Goal: Information Seeking & Learning: Learn about a topic

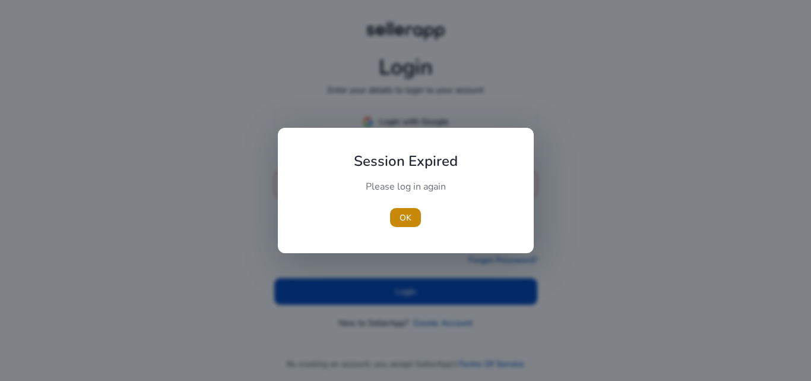
type input "**********"
click at [391, 289] on div at bounding box center [405, 190] width 811 height 381
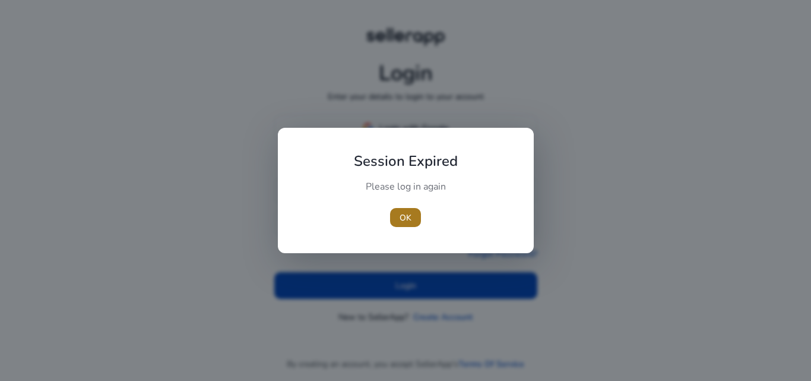
click at [395, 220] on span "button" at bounding box center [405, 217] width 31 height 28
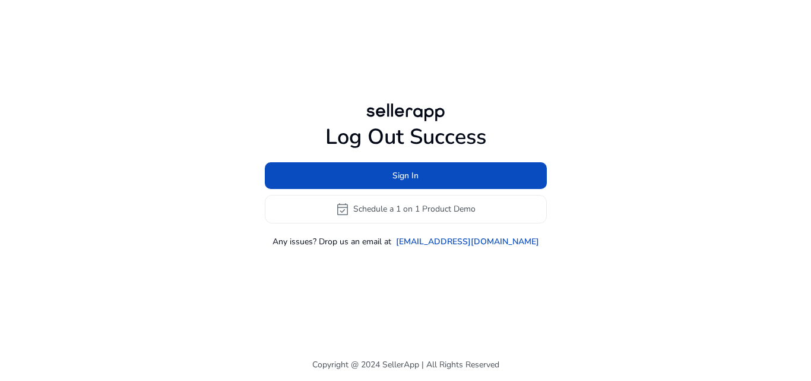
click at [388, 282] on div "Log Out Success Sign In event_available Schedule a 1 on 1 Product Demo Any issu…" at bounding box center [405, 174] width 683 height 348
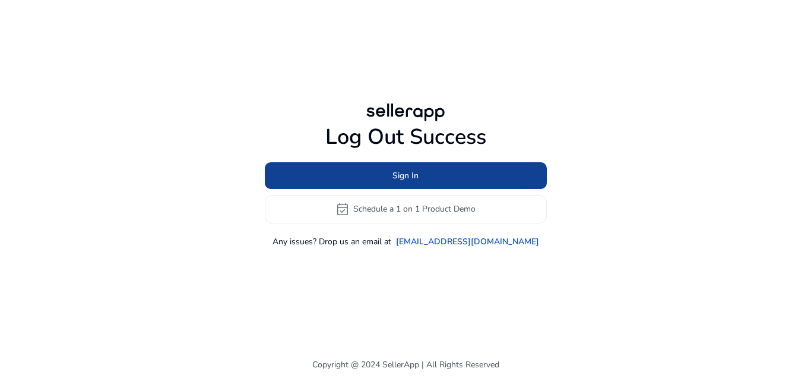
click at [369, 179] on span at bounding box center [406, 175] width 282 height 28
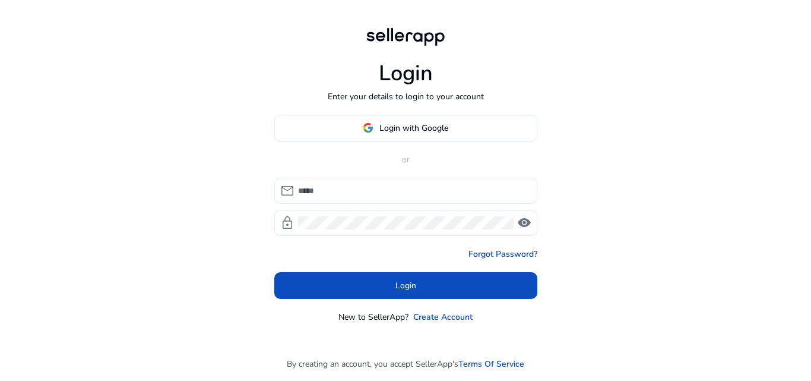
type input "**********"
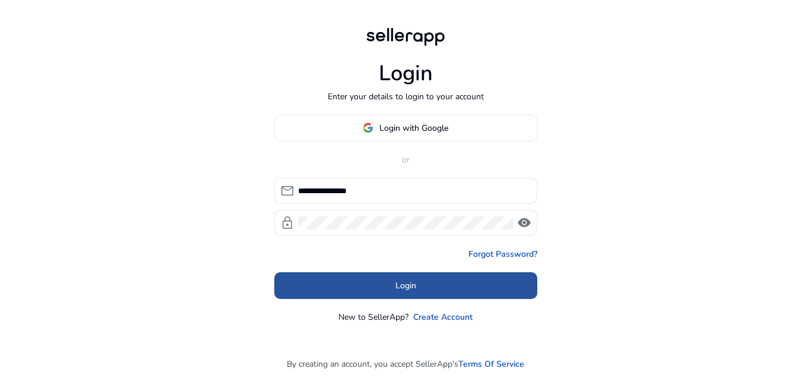
click at [371, 280] on span at bounding box center [405, 285] width 263 height 28
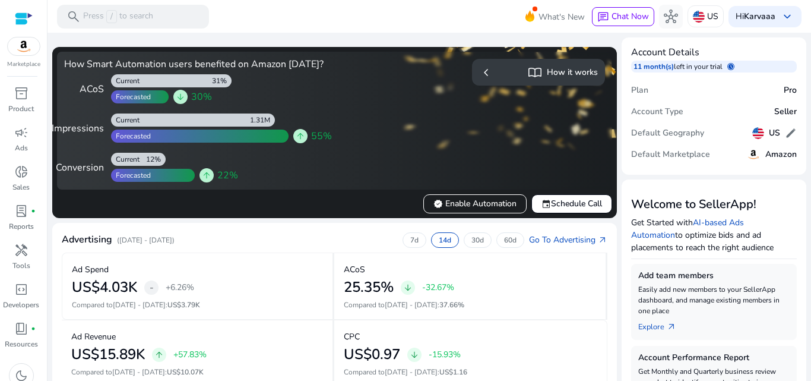
scroll to position [333, 0]
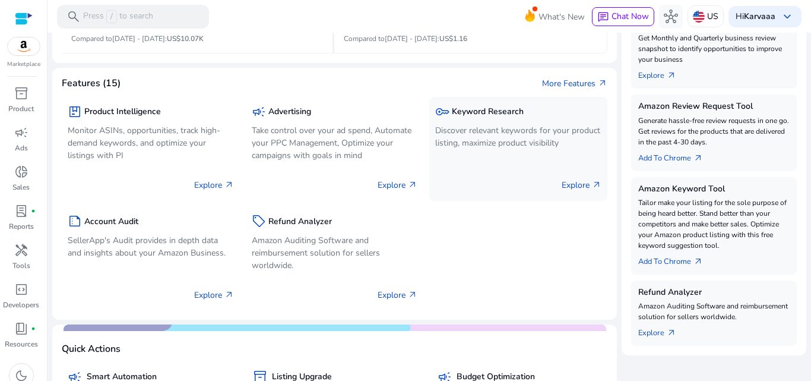
click at [461, 149] on p "Discover relevant keywords for your product listing, maximize product visibility" at bounding box center [518, 136] width 166 height 25
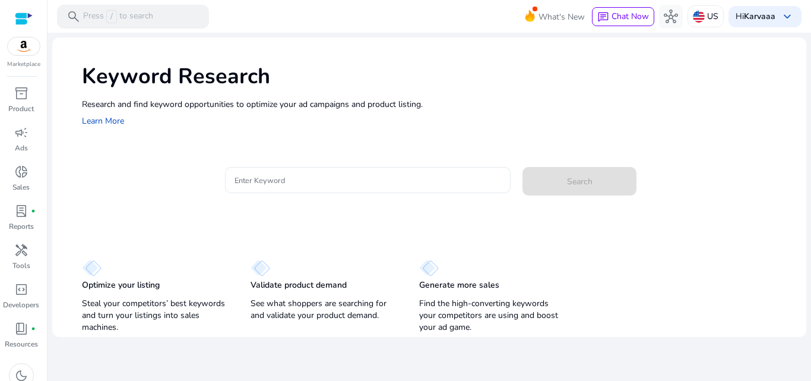
click at [376, 171] on div at bounding box center [368, 180] width 267 height 26
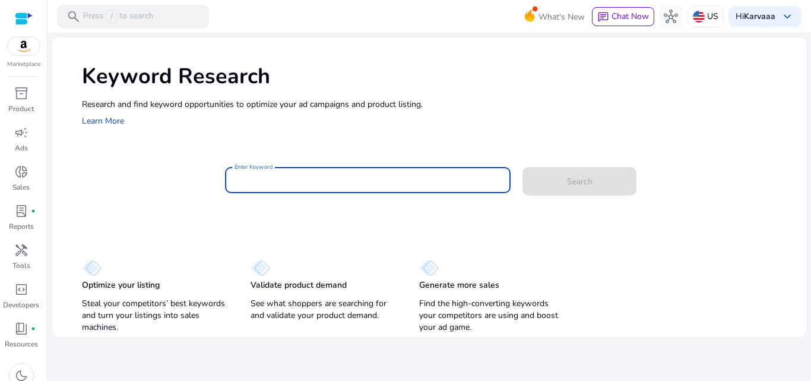
paste input "**********"
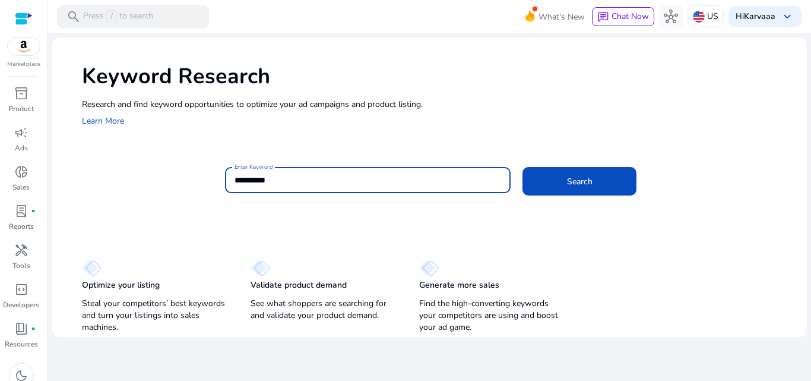
type input "**********"
click at [522, 167] on button "Search" at bounding box center [579, 181] width 114 height 28
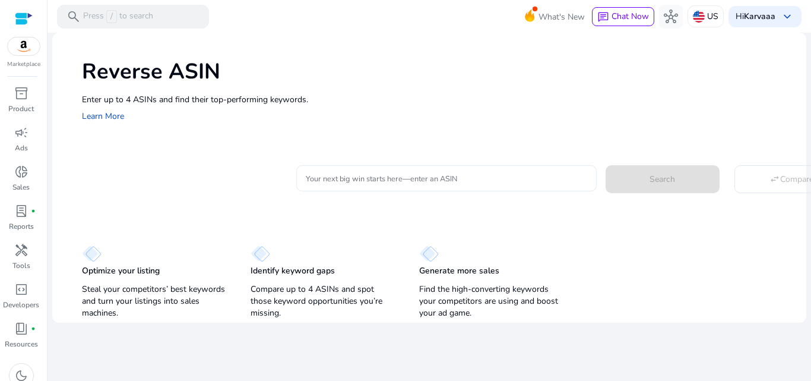
click at [343, 185] on input "Your next big win starts here—enter an ASIN" at bounding box center [446, 178] width 281 height 13
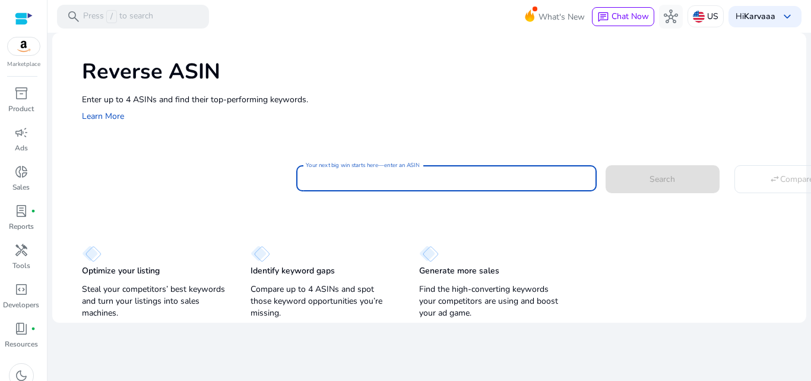
paste input "**********"
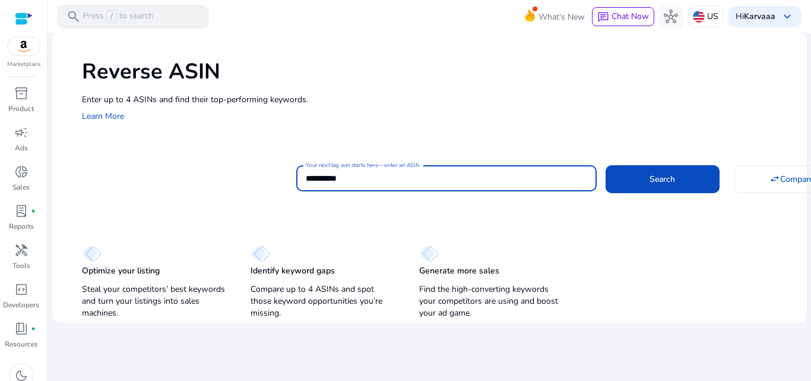
type input "**********"
click at [606, 165] on button "Search" at bounding box center [663, 178] width 114 height 27
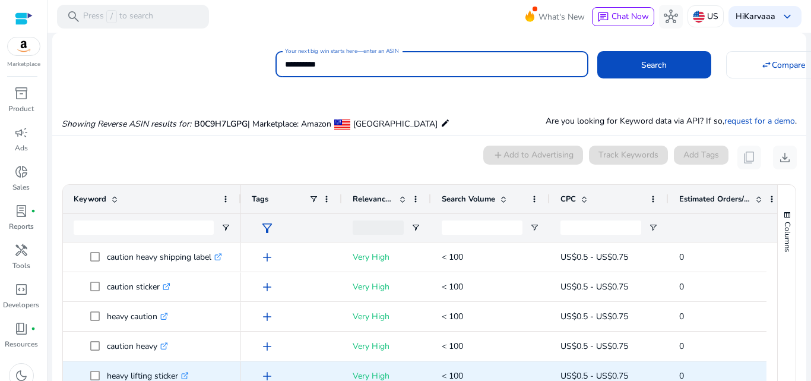
scroll to position [87, 0]
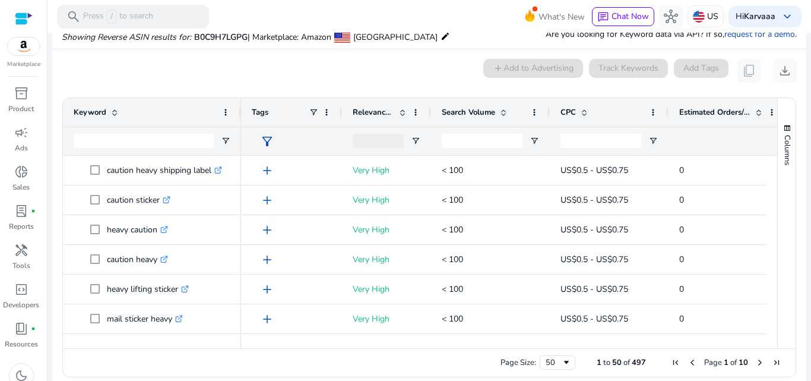
click at [708, 107] on span "Estimated Orders/Month" at bounding box center [714, 112] width 71 height 11
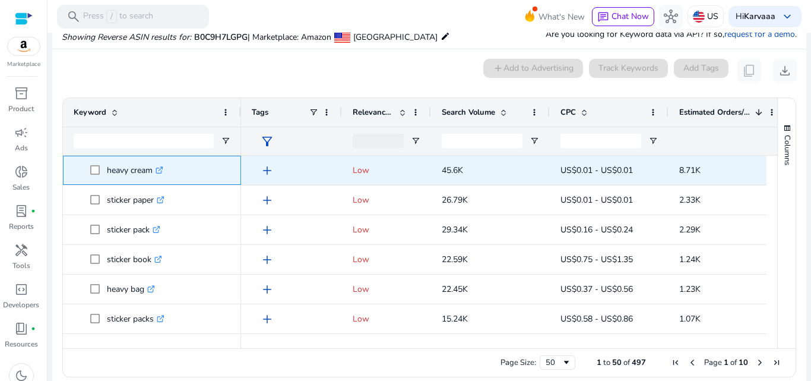
click at [117, 174] on p "heavy cream .st0{fill:#2c8af8}" at bounding box center [135, 170] width 56 height 24
copy p "heavy"
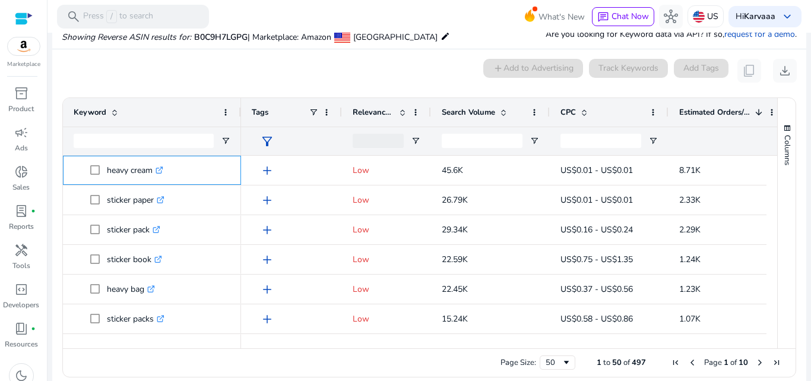
scroll to position [0, 0]
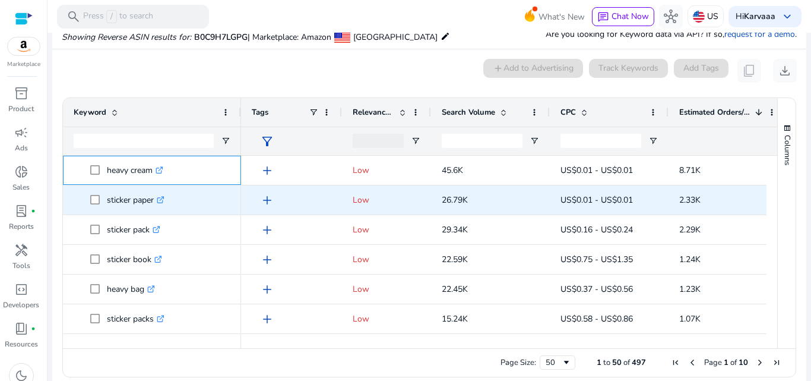
copy p "heavy"
click at [110, 204] on p "sticker paper .st0{fill:#2c8af8}" at bounding box center [136, 200] width 58 height 24
click at [140, 198] on p "sticker paper .st0{fill:#2c8af8}" at bounding box center [136, 200] width 58 height 24
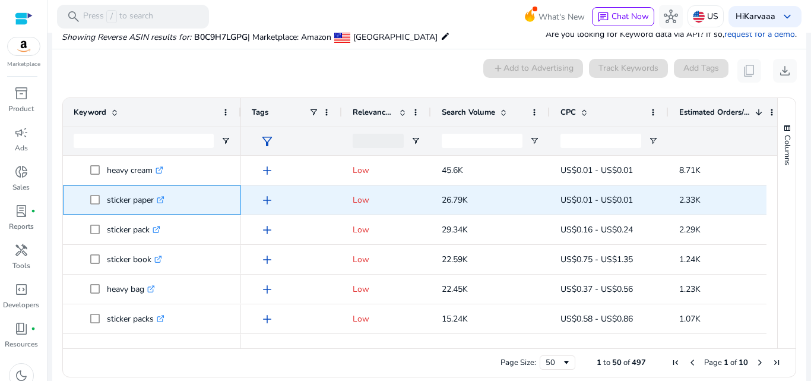
click at [140, 198] on p "sticker paper .st0{fill:#2c8af8}" at bounding box center [136, 200] width 58 height 24
copy p "sticker paper"
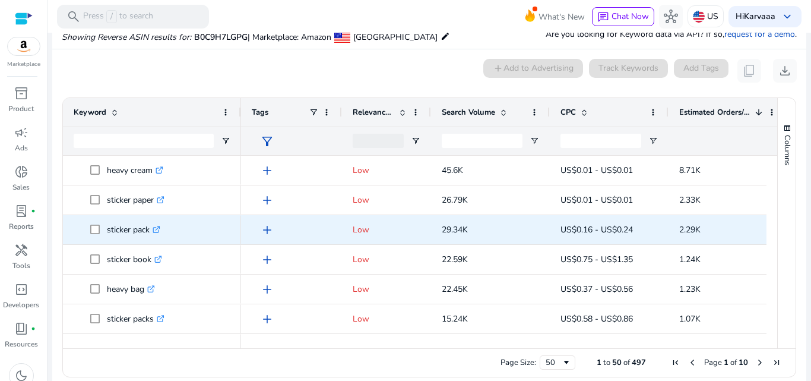
click at [141, 230] on p "sticker pack .st0{fill:#2c8af8}" at bounding box center [133, 229] width 53 height 24
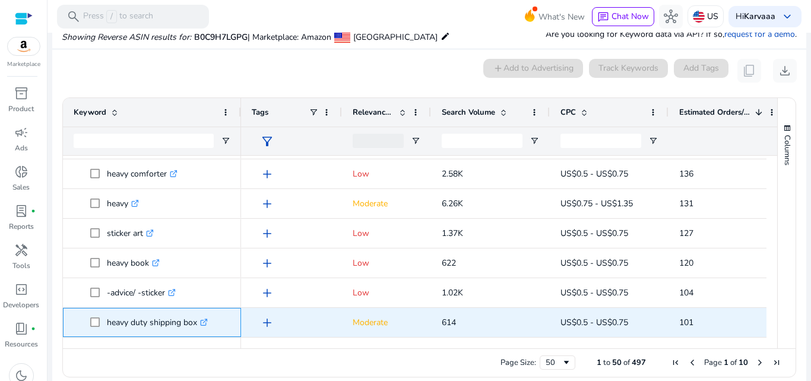
click at [136, 327] on p "heavy duty shipping box .st0{fill:#2c8af8}" at bounding box center [157, 322] width 101 height 24
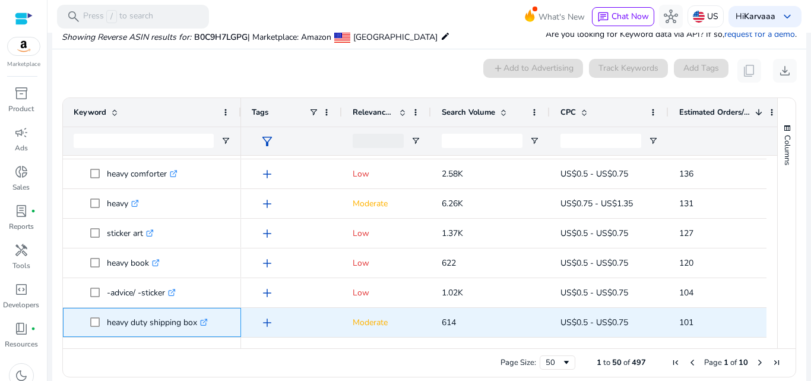
click at [136, 327] on p "heavy duty shipping box .st0{fill:#2c8af8}" at bounding box center [157, 322] width 101 height 24
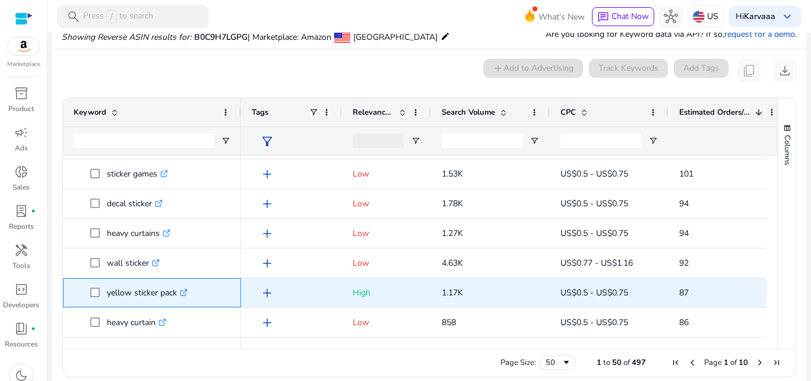
click at [126, 290] on p "yellow sticker pack .st0{fill:#2c8af8}" at bounding box center [147, 292] width 81 height 24
click at [115, 294] on p "yellow sticker pack .st0{fill:#2c8af8}" at bounding box center [147, 292] width 81 height 24
copy p "yellow"
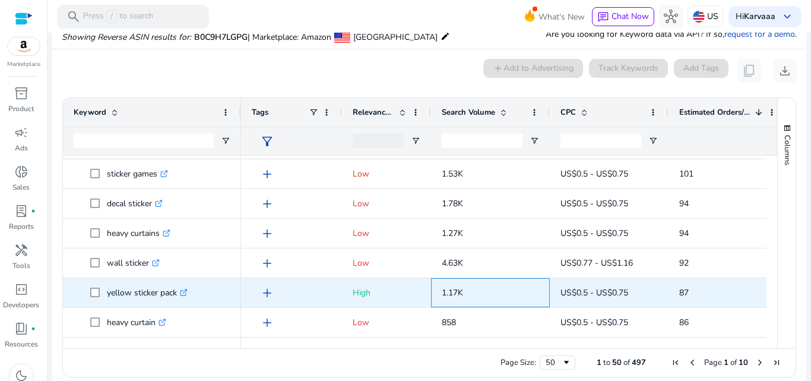
copy p "yellow"
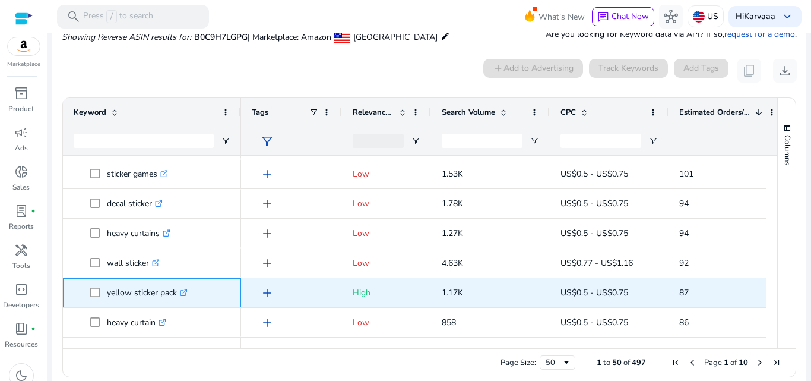
click at [170, 292] on p "yellow sticker pack .st0{fill:#2c8af8}" at bounding box center [147, 292] width 81 height 24
copy p "pack"
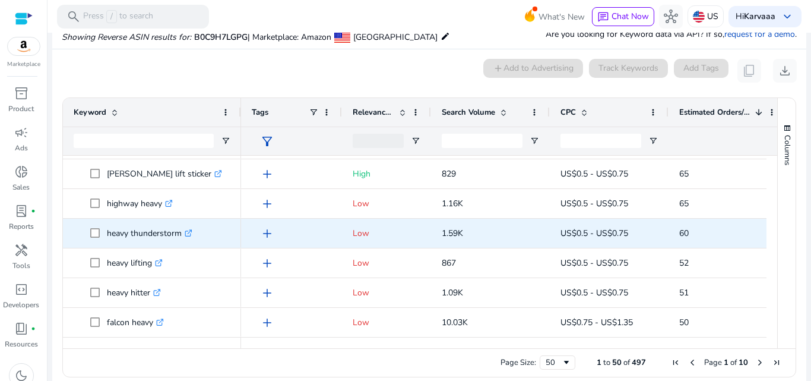
scroll to position [1214, 0]
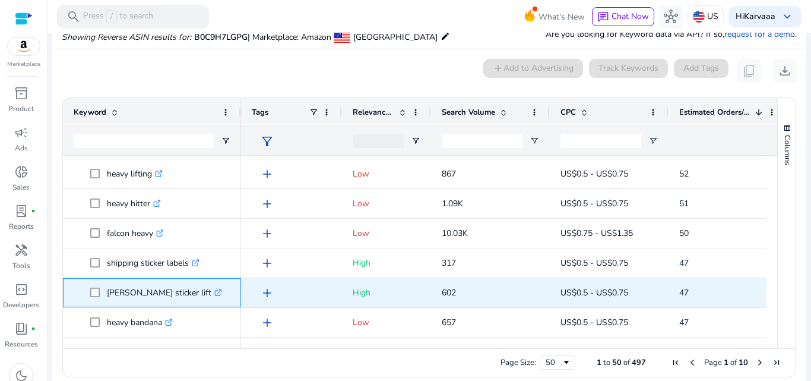
click at [150, 297] on p "bob sticker lift .st0{fill:#2c8af8}" at bounding box center [164, 292] width 115 height 24
copy p "lift"
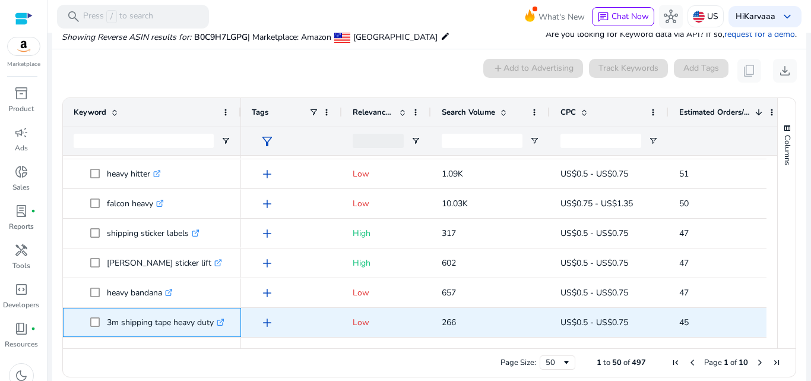
drag, startPoint x: 120, startPoint y: 324, endPoint x: 166, endPoint y: 324, distance: 45.7
click at [166, 324] on p "3m shipping tape heavy duty .st0{fill:#2c8af8}" at bounding box center [166, 322] width 118 height 24
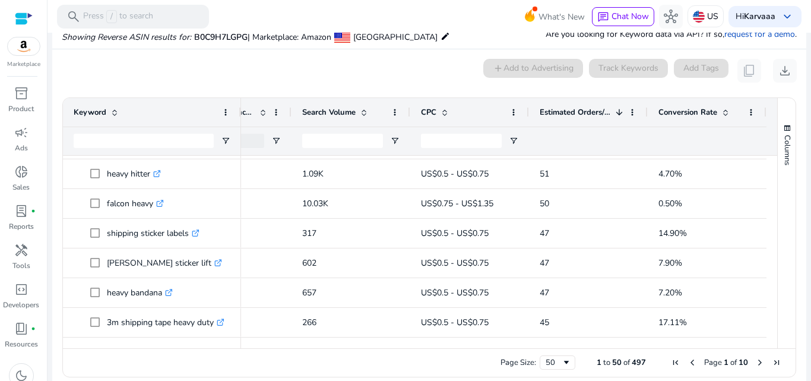
click at [750, 357] on span "Page 1 of 10" at bounding box center [726, 362] width 118 height 11
click at [758, 363] on span "Next Page" at bounding box center [759, 361] width 9 height 9
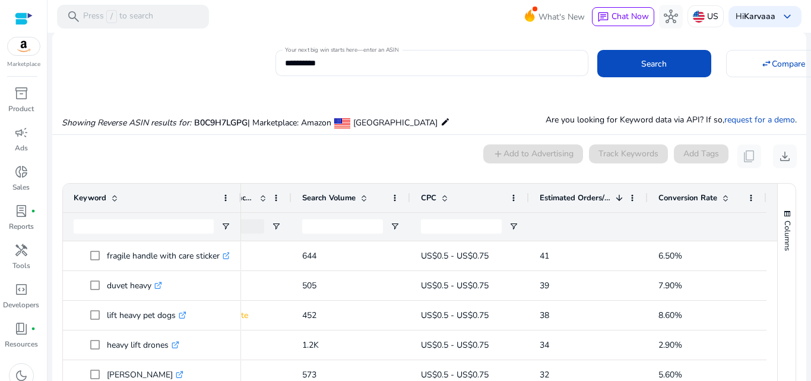
scroll to position [0, 0]
click at [383, 68] on input "**********" at bounding box center [432, 64] width 294 height 13
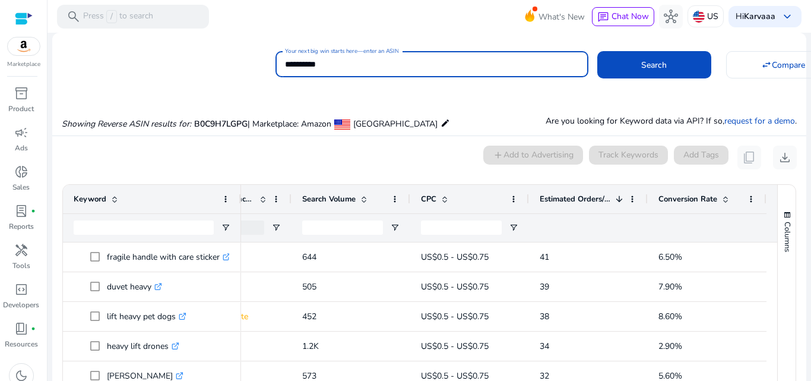
click at [383, 68] on input "**********" at bounding box center [432, 64] width 294 height 13
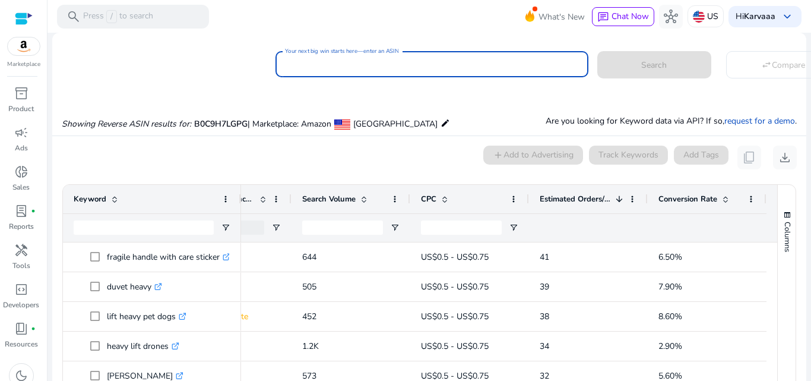
paste input "**********"
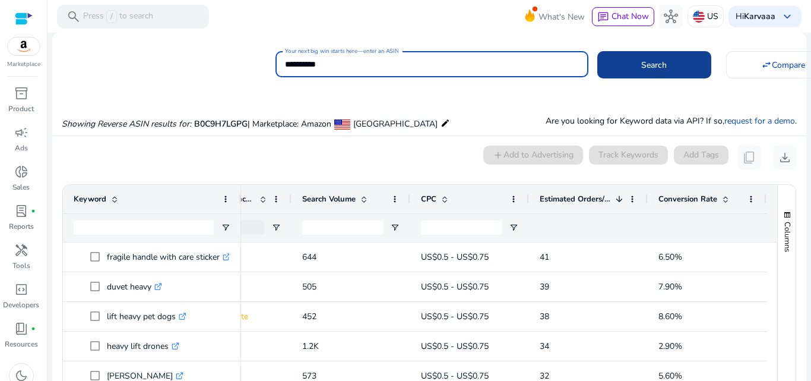
type input "**********"
click at [642, 66] on span "Search" at bounding box center [654, 65] width 26 height 12
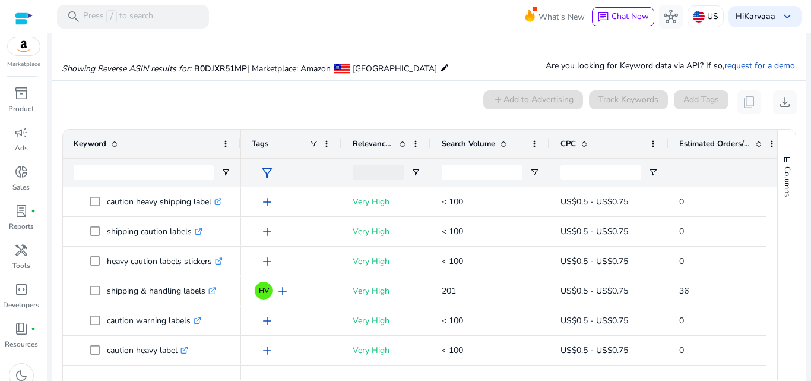
scroll to position [87, 0]
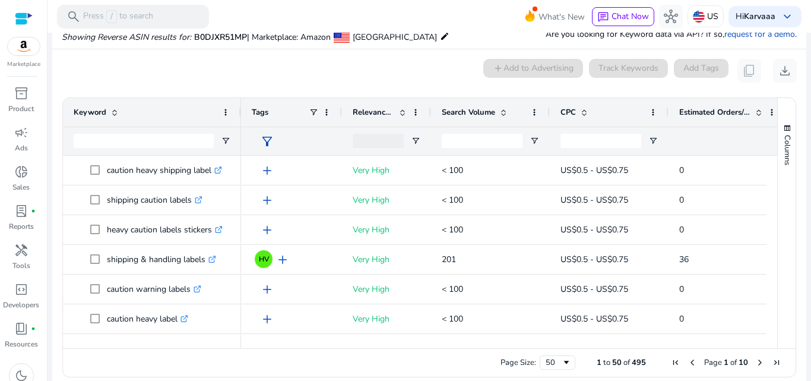
click at [718, 115] on span "Estimated Orders/Month" at bounding box center [714, 112] width 71 height 11
click at [481, 113] on span "Search Volume" at bounding box center [468, 112] width 53 height 11
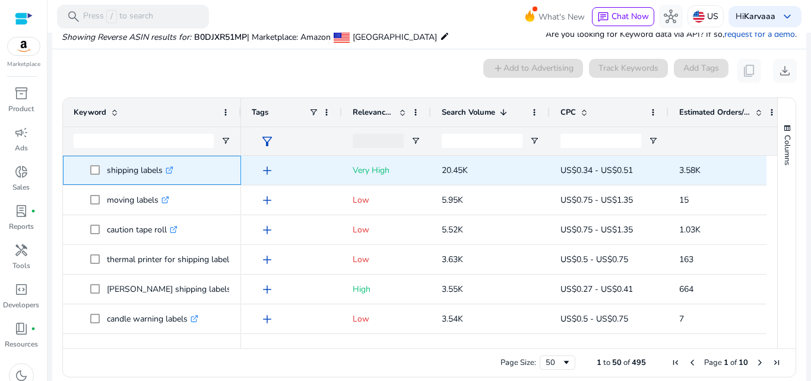
click at [120, 175] on p "shipping labels .st0{fill:#2c8af8}" at bounding box center [140, 170] width 66 height 24
copy p "shipping labels"
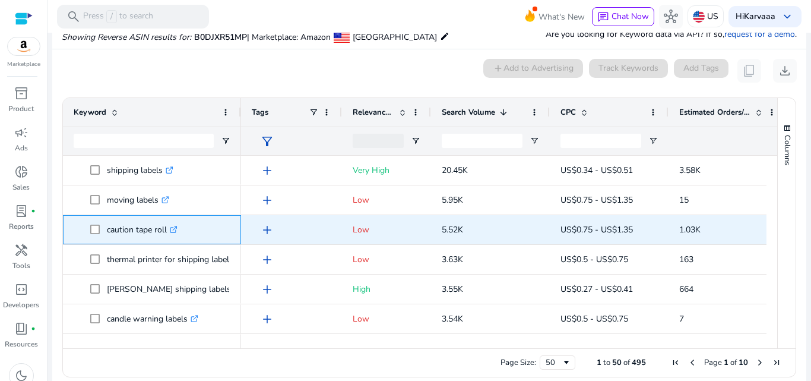
click at [118, 229] on p "caution tape roll .st0{fill:#2c8af8}" at bounding box center [142, 229] width 71 height 24
copy p "caution tape roll"
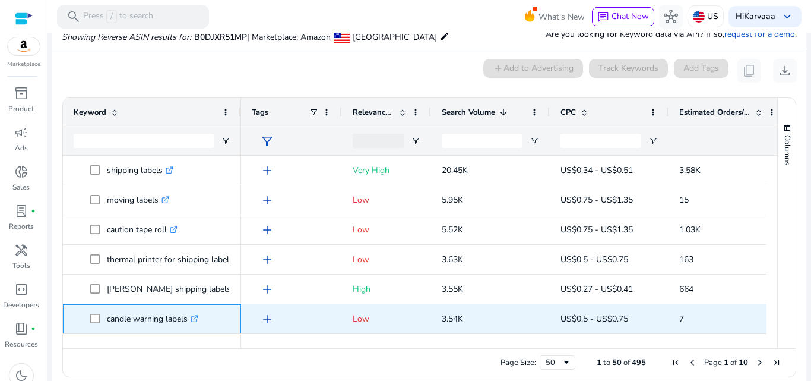
click at [106, 319] on span at bounding box center [98, 318] width 17 height 24
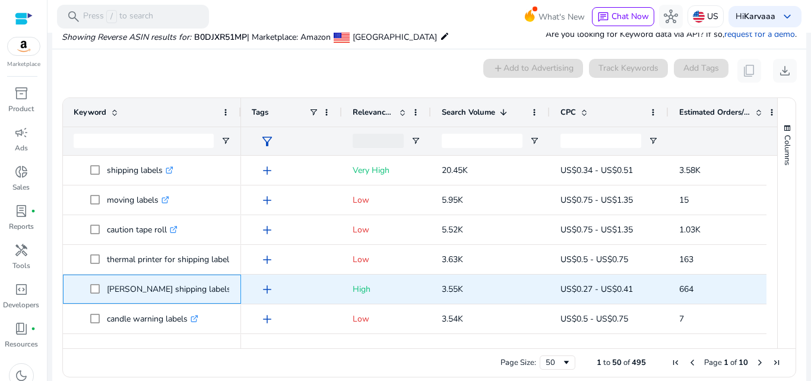
click at [109, 290] on p "[PERSON_NAME] shipping labels .st0{fill:#2c8af8}" at bounding box center [174, 289] width 135 height 24
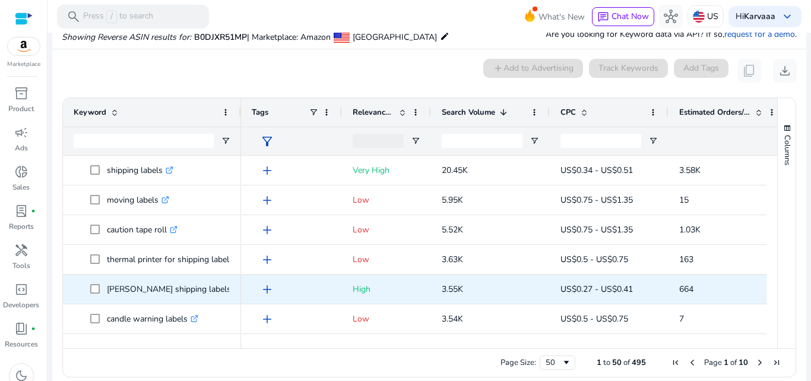
click at [122, 296] on p "[PERSON_NAME] shipping labels .st0{fill:#2c8af8}" at bounding box center [174, 289] width 135 height 24
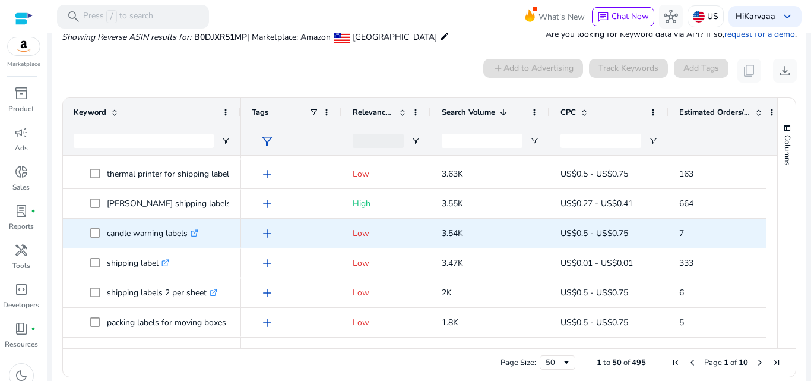
scroll to position [115, 0]
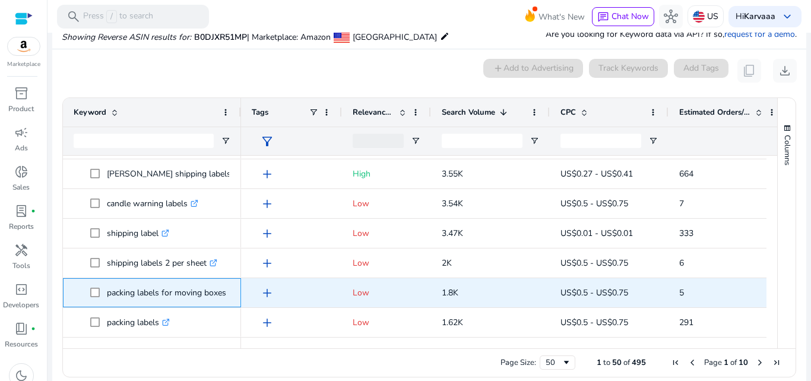
click at [122, 292] on p "packing labels for moving boxes .st0{fill:#2c8af8}" at bounding box center [172, 292] width 130 height 24
copy p "packing"
click at [180, 293] on p "packing labels for moving boxes .st0{fill:#2c8af8}" at bounding box center [172, 292] width 130 height 24
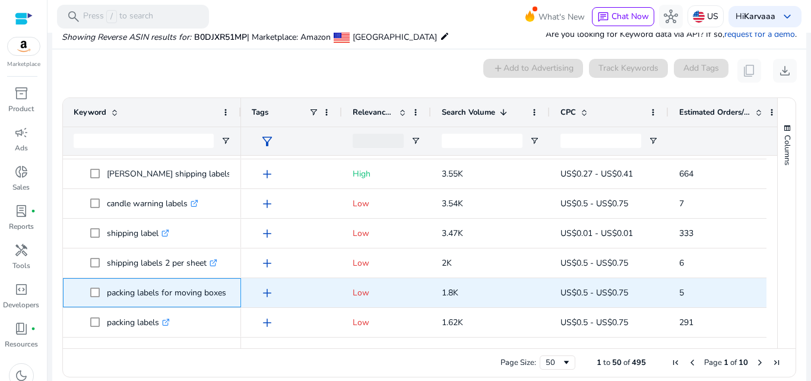
click at [180, 293] on p "packing labels for moving boxes .st0{fill:#2c8af8}" at bounding box center [172, 292] width 130 height 24
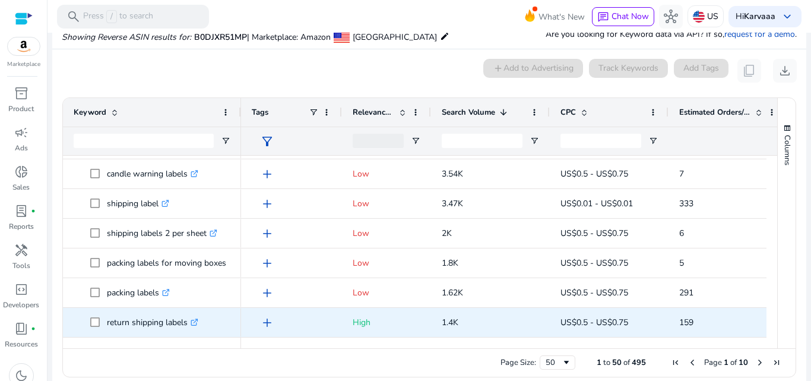
scroll to position [175, 0]
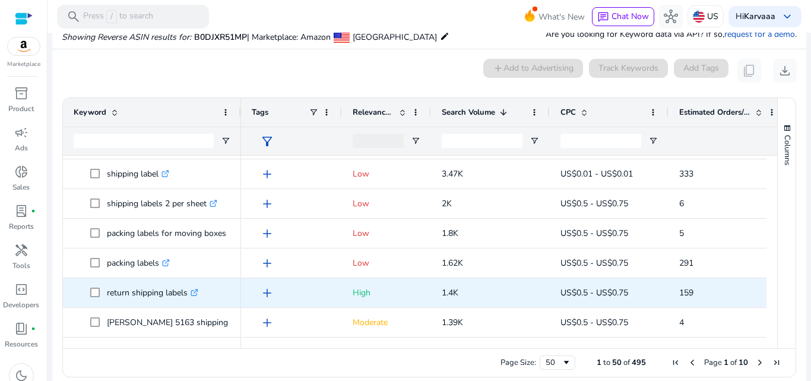
click at [123, 291] on p "return shipping labels .st0{fill:#2c8af8}" at bounding box center [152, 292] width 91 height 24
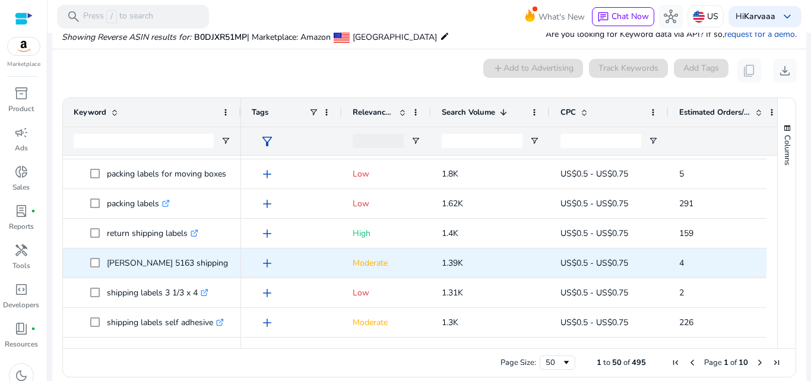
scroll to position [234, 0]
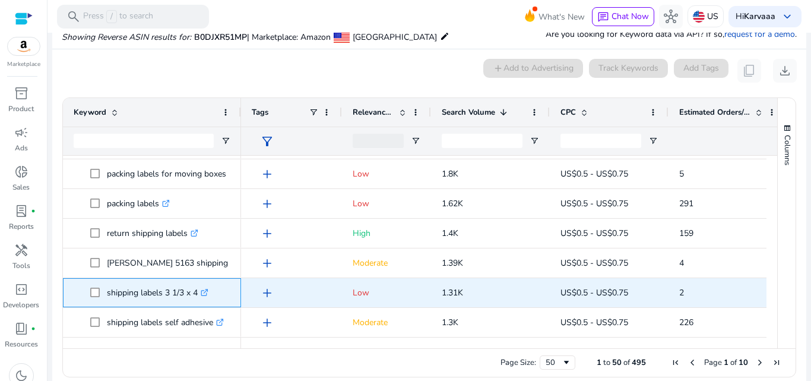
drag, startPoint x: 103, startPoint y: 297, endPoint x: 223, endPoint y: 284, distance: 121.2
click at [223, 284] on span "shipping labels 3 1/3 x 4 .st0{fill:#2c8af8}" at bounding box center [160, 292] width 140 height 24
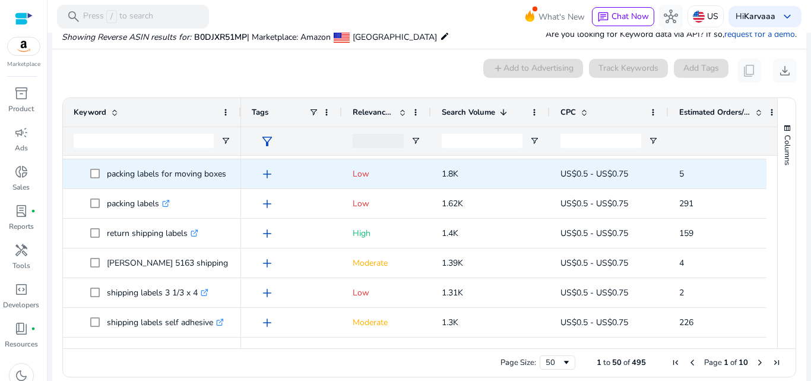
scroll to position [264, 0]
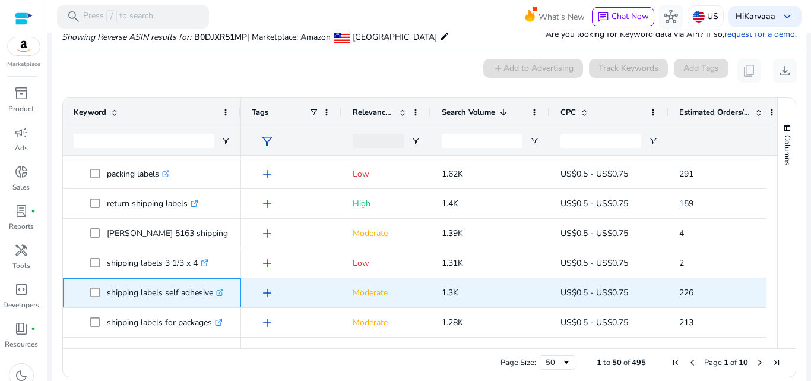
click at [201, 296] on p "shipping labels self adhesive .st0{fill:#2c8af8}" at bounding box center [165, 292] width 117 height 24
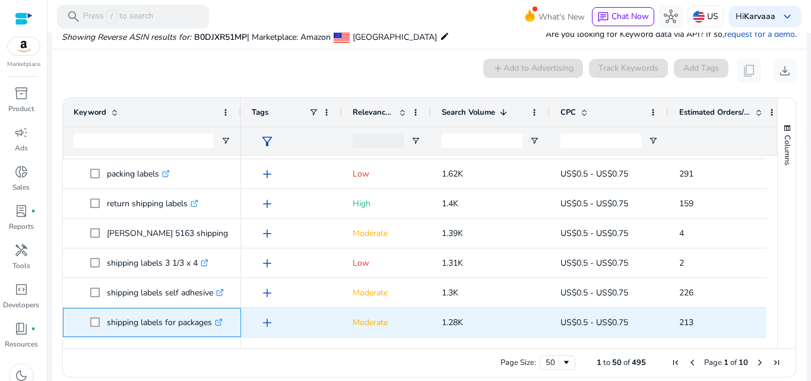
click at [186, 319] on p "shipping labels for packages .st0{fill:#2c8af8}" at bounding box center [165, 322] width 116 height 24
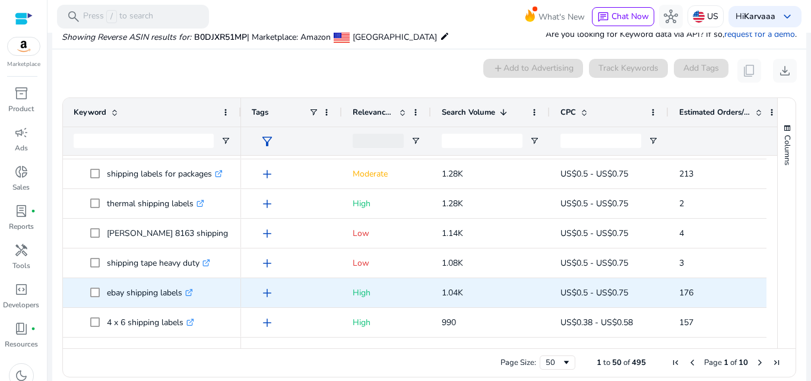
scroll to position [442, 0]
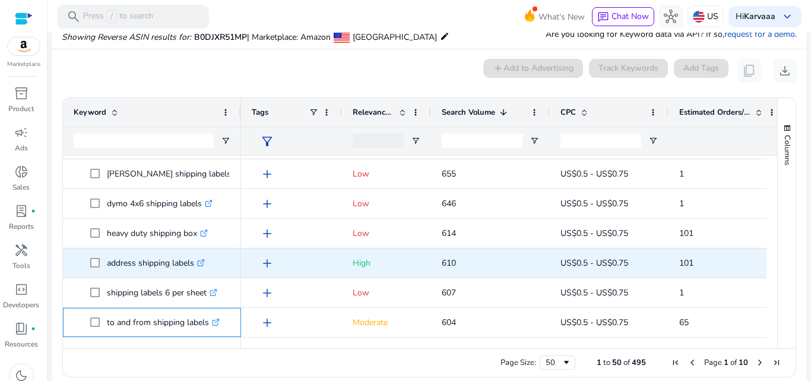
scroll to position [798, 0]
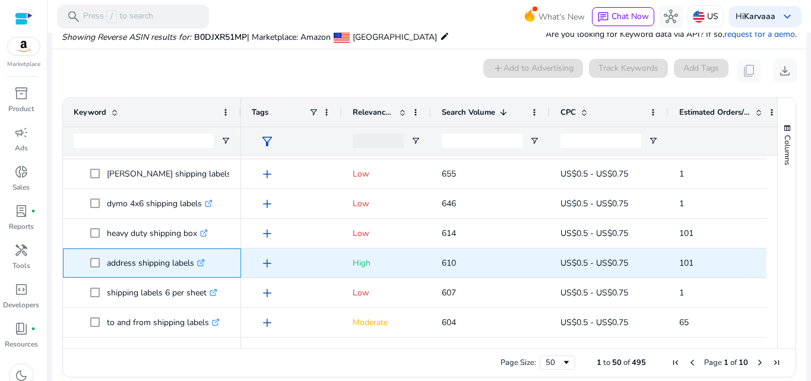
click at [123, 260] on p "address shipping labels .st0{fill:#2c8af8}" at bounding box center [156, 263] width 98 height 24
copy p "address"
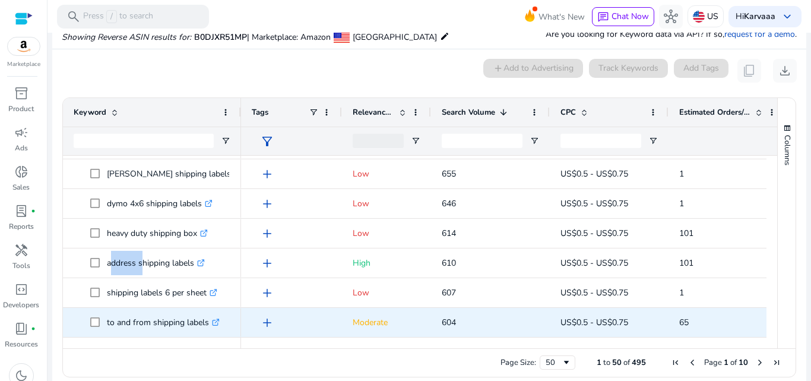
scroll to position [0, 0]
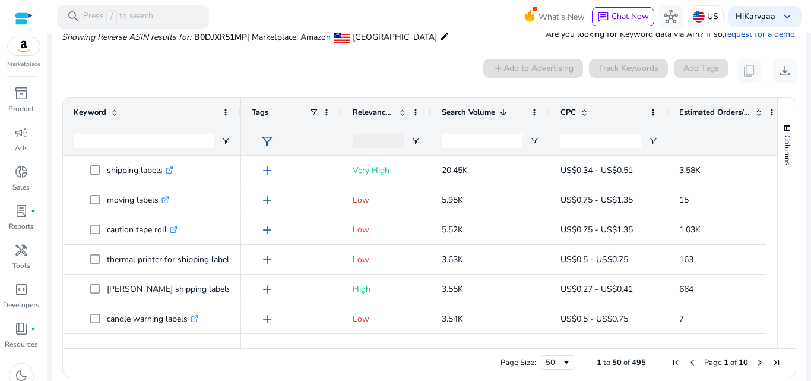
click at [484, 111] on span "Search Volume" at bounding box center [468, 112] width 53 height 11
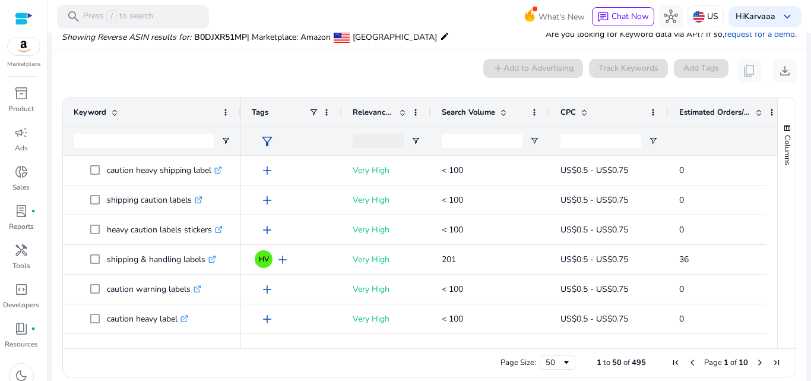
click at [484, 111] on span "Search Volume" at bounding box center [468, 112] width 53 height 11
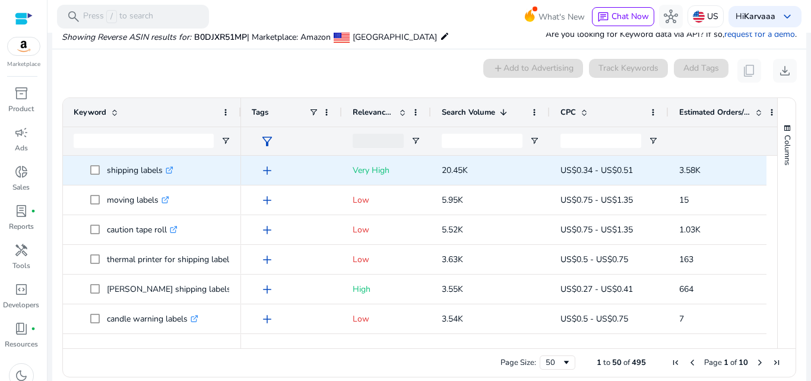
click at [134, 171] on p "shipping labels .st0{fill:#2c8af8}" at bounding box center [140, 170] width 66 height 24
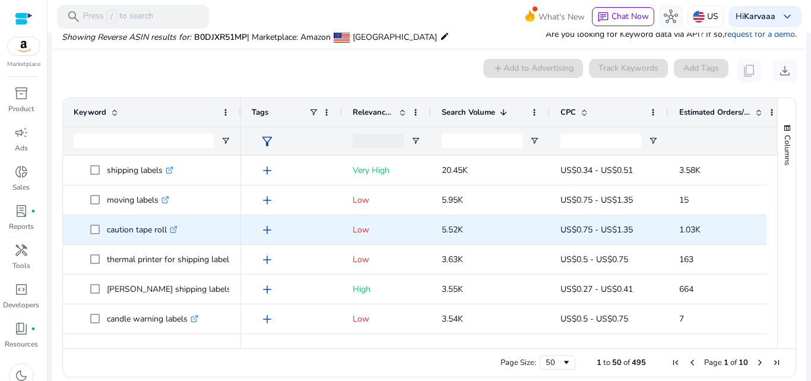
click at [120, 230] on p "caution tape roll .st0{fill:#2c8af8}" at bounding box center [142, 229] width 71 height 24
copy p "caution tape roll"
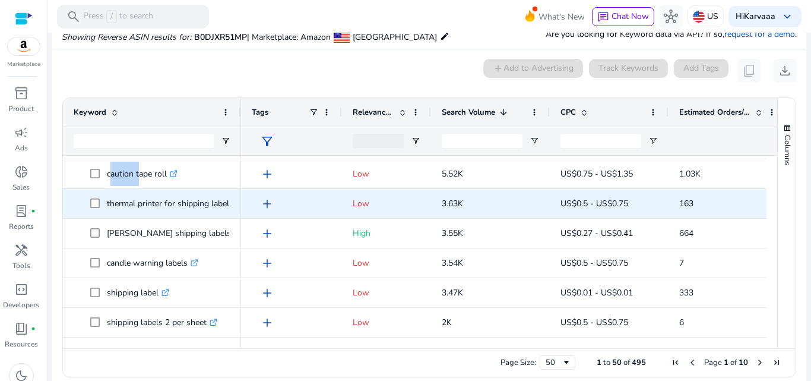
scroll to position [85, 0]
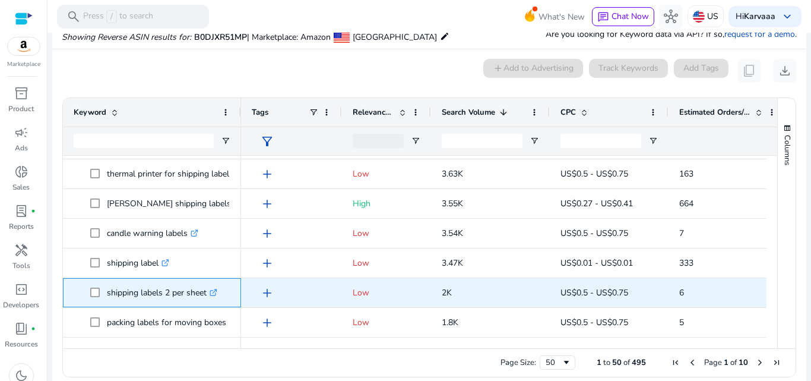
click at [130, 293] on p "shipping labels 2 per sheet .st0{fill:#2c8af8}" at bounding box center [162, 292] width 110 height 24
copy p "shipping labels 2 per sheet"
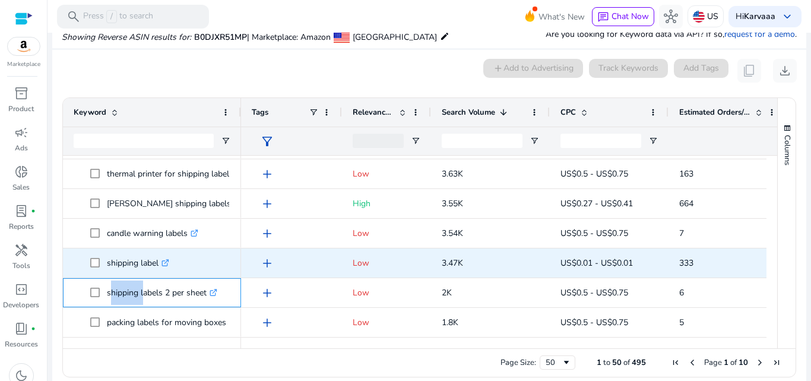
copy p "shipping labels 2 per sheet"
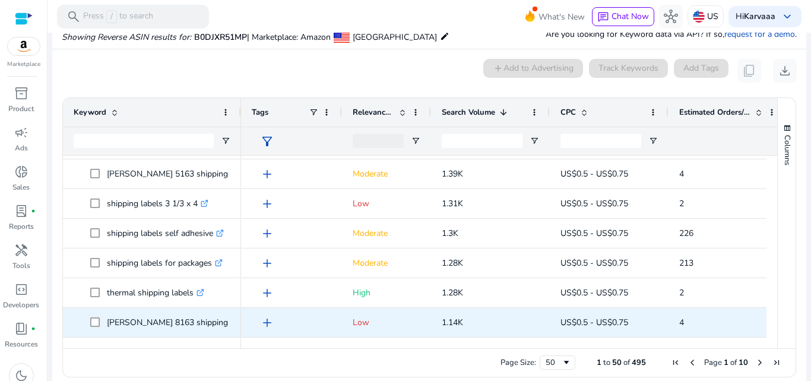
scroll to position [353, 0]
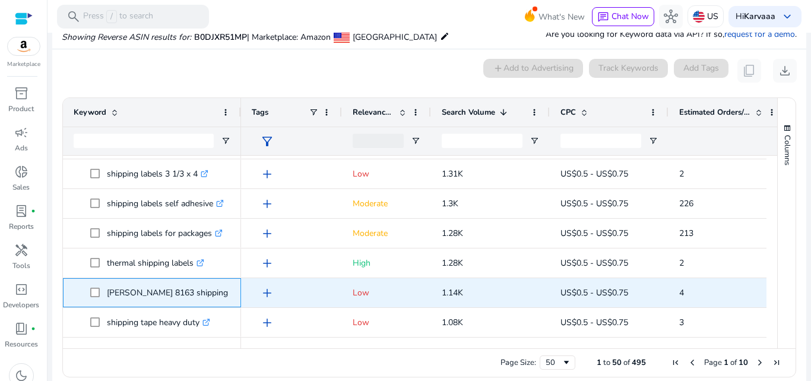
click at [147, 297] on p "[PERSON_NAME] 8163 shipping labels .st0{fill:#2c8af8}" at bounding box center [185, 292] width 156 height 24
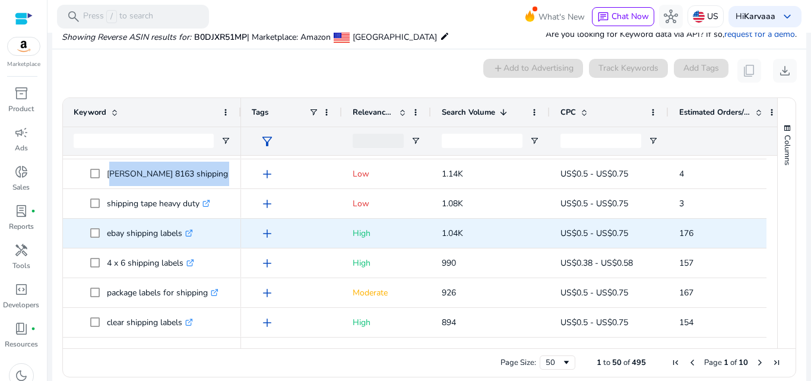
scroll to position [471, 0]
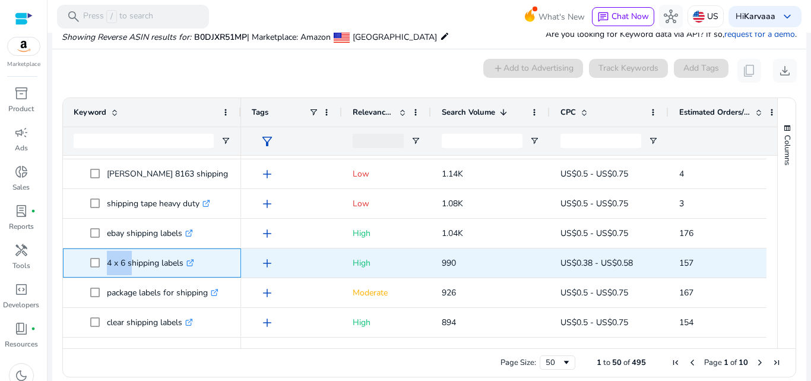
drag, startPoint x: 106, startPoint y: 267, endPoint x: 129, endPoint y: 265, distance: 22.6
click at [129, 265] on span "4 x 6 shipping labels .st0{fill:#2c8af8}" at bounding box center [160, 263] width 140 height 24
copy span "4 x 6"
click at [133, 267] on p "4 x 6 shipping labels .st0{fill:#2c8af8}" at bounding box center [150, 263] width 87 height 24
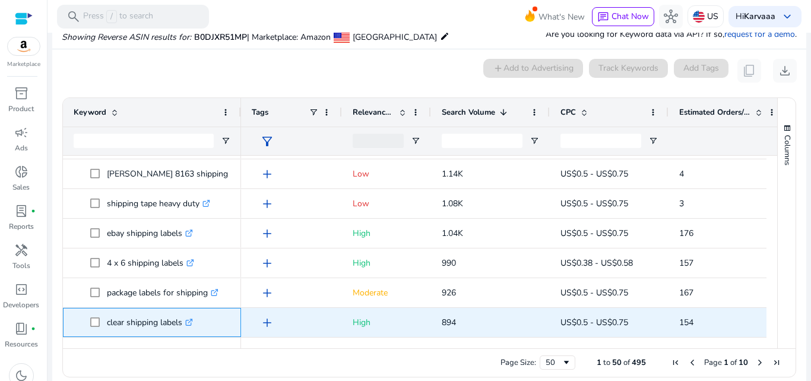
click at [119, 324] on p "clear shipping labels .st0{fill:#2c8af8}" at bounding box center [150, 322] width 86 height 24
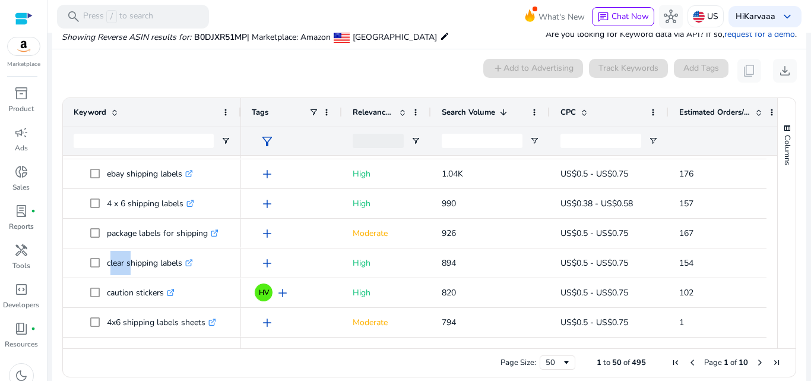
scroll to position [560, 0]
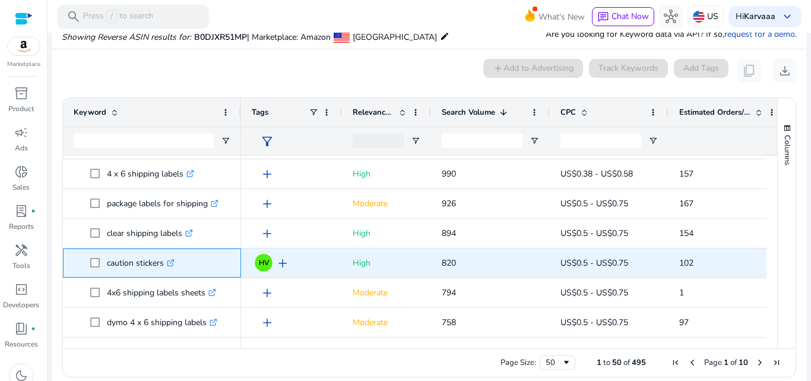
click at [151, 260] on p "caution stickers .st0{fill:#2c8af8}" at bounding box center [141, 263] width 68 height 24
copy p "stickers"
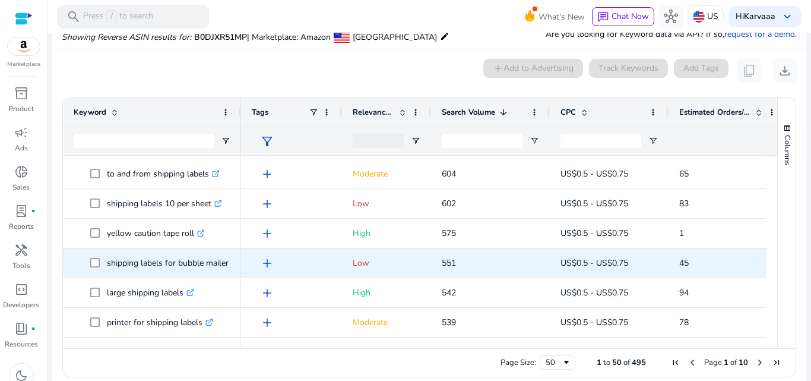
scroll to position [976, 0]
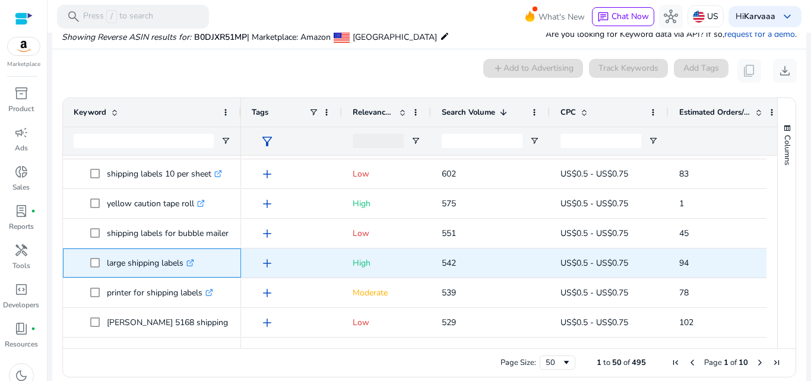
click at [118, 268] on p "large shipping labels .st0{fill:#2c8af8}" at bounding box center [150, 263] width 87 height 24
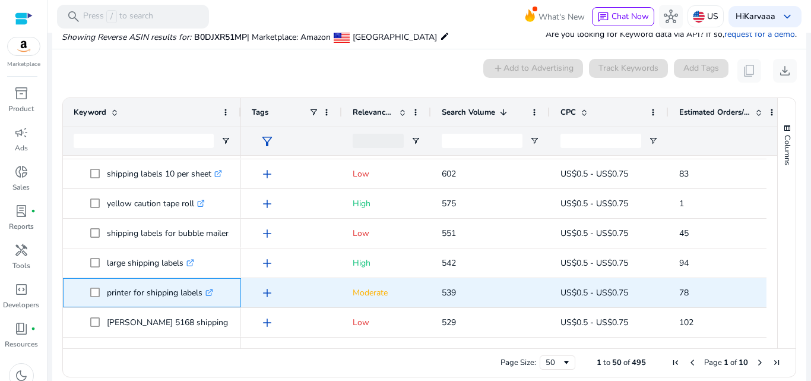
click at [119, 297] on p "printer for shipping labels .st0{fill:#2c8af8}" at bounding box center [160, 292] width 106 height 24
copy p "printer"
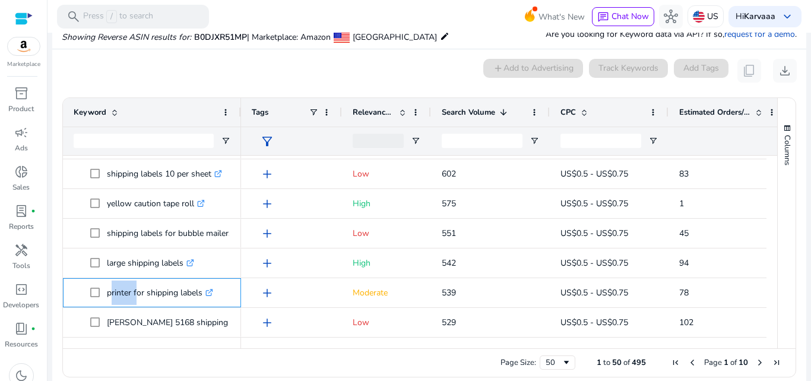
scroll to position [0, 0]
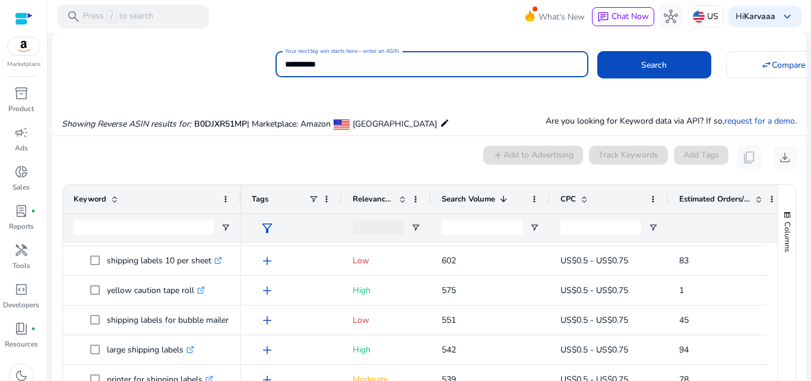
click at [345, 67] on input "**********" at bounding box center [432, 64] width 294 height 13
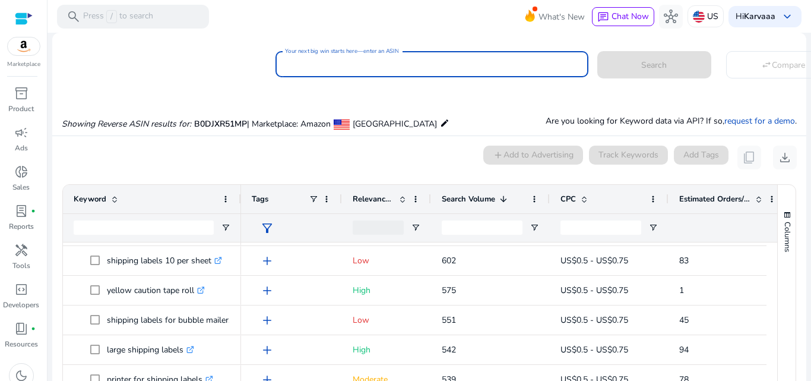
paste input "**********"
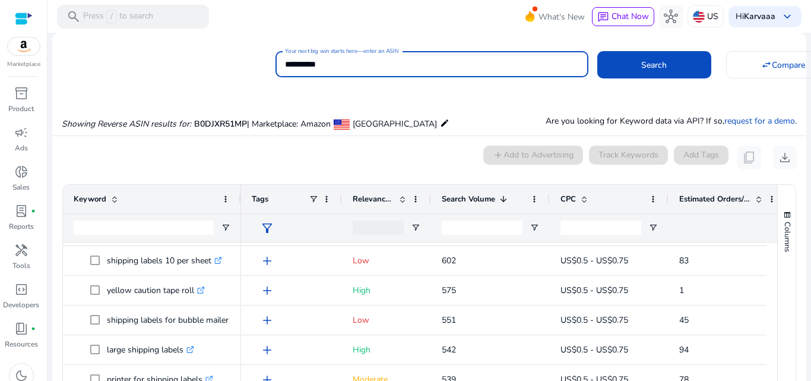
type input "**********"
click at [597, 51] on button "Search" at bounding box center [654, 64] width 114 height 27
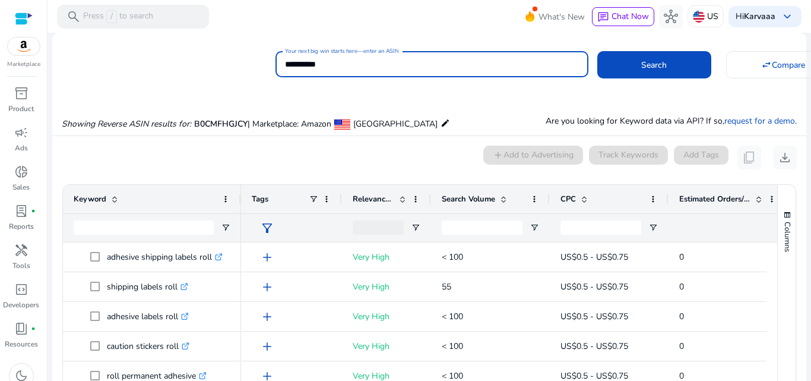
scroll to position [87, 0]
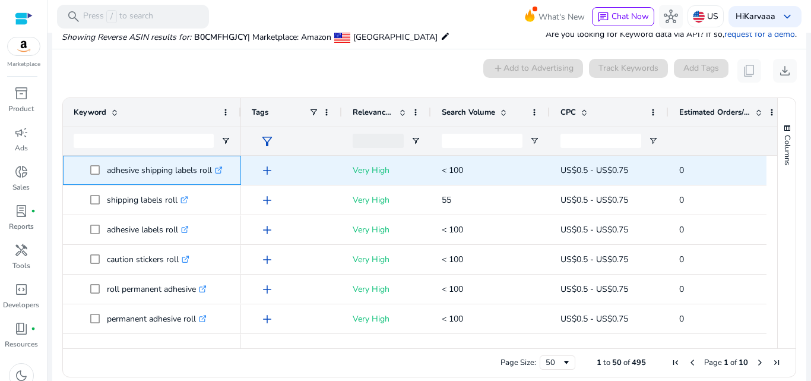
click at [122, 169] on p "adhesive shipping labels roll .st0{fill:#2c8af8}" at bounding box center [165, 170] width 116 height 24
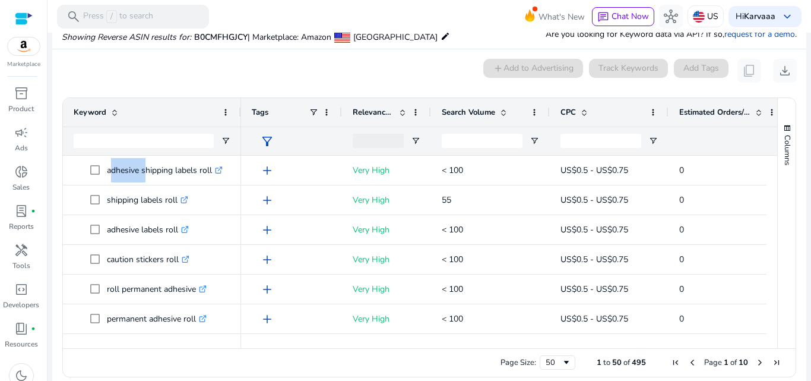
click at [458, 112] on span "Search Volume" at bounding box center [468, 112] width 53 height 11
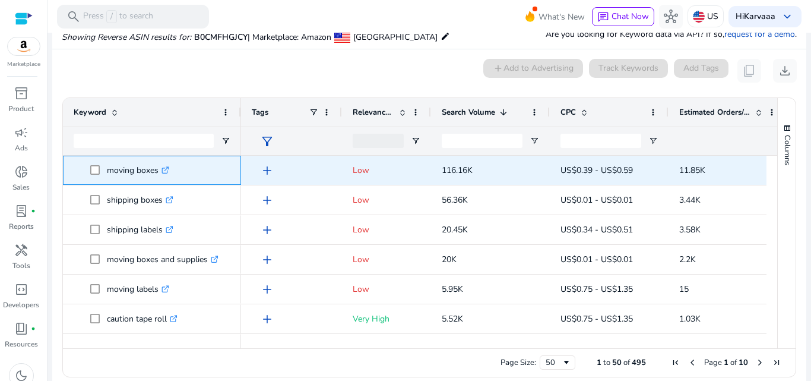
click at [133, 175] on p "moving boxes .st0{fill:#2c8af8}" at bounding box center [138, 170] width 62 height 24
copy p "moving boxes"
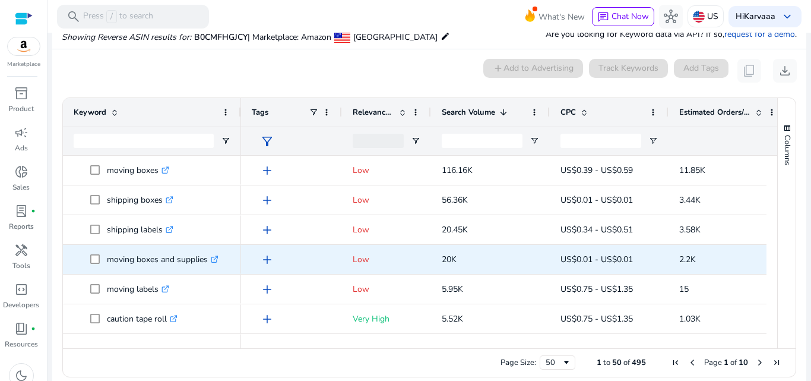
click at [183, 265] on p "moving boxes and supplies .st0{fill:#2c8af8}" at bounding box center [163, 259] width 112 height 24
copy p "supplies"
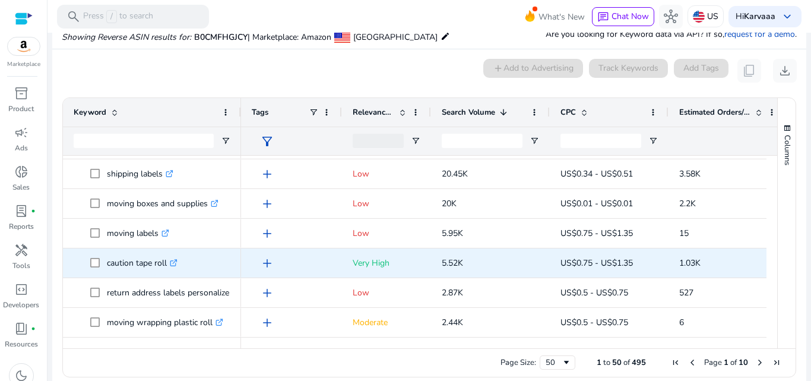
scroll to position [85, 0]
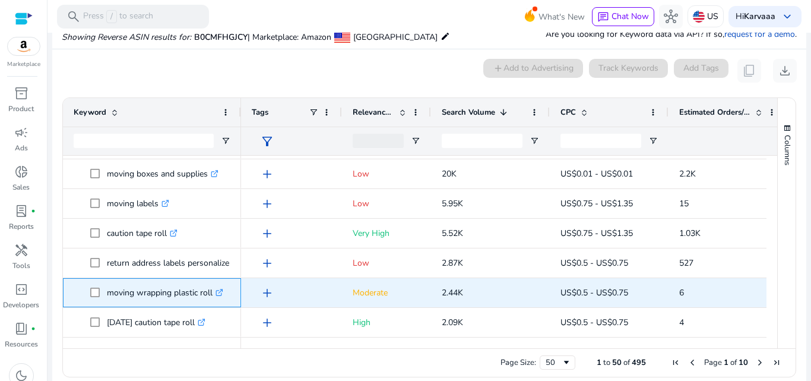
click at [183, 293] on p "moving wrapping plastic roll .st0{fill:#2c8af8}" at bounding box center [165, 292] width 116 height 24
copy p "plastic"
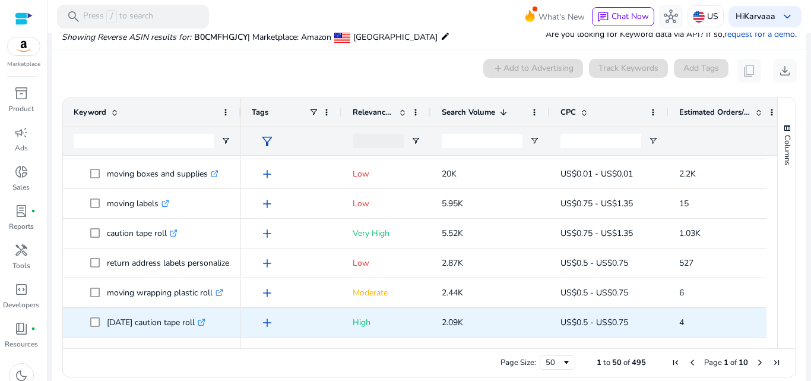
click at [119, 325] on p "[DATE] caution tape roll .st0{fill:#2c8af8}" at bounding box center [156, 322] width 99 height 24
click at [178, 328] on p "[DATE] caution tape roll .st0{fill:#2c8af8}" at bounding box center [156, 322] width 99 height 24
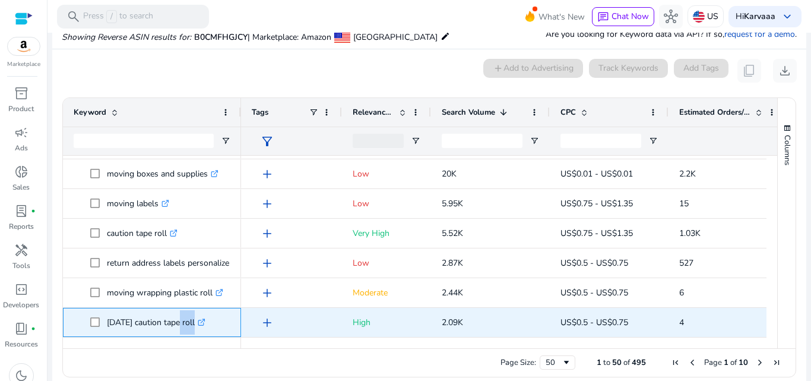
click at [178, 328] on p "[DATE] caution tape roll .st0{fill:#2c8af8}" at bounding box center [156, 322] width 99 height 24
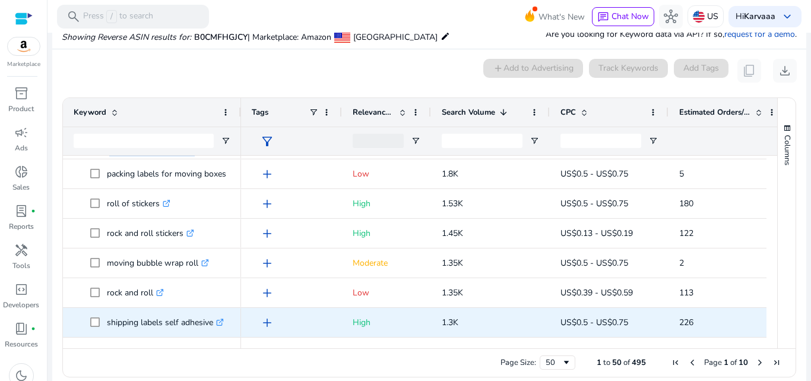
scroll to position [293, 0]
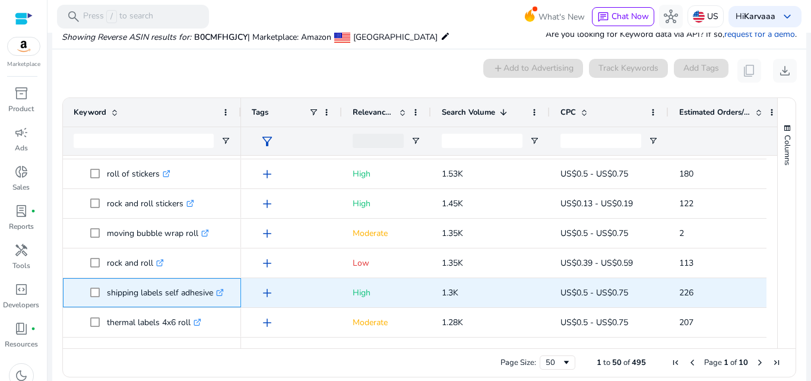
click at [200, 293] on p "shipping labels self adhesive .st0{fill:#2c8af8}" at bounding box center [165, 292] width 117 height 24
drag, startPoint x: 163, startPoint y: 296, endPoint x: 215, endPoint y: 287, distance: 53.1
click at [215, 287] on p "shipping labels self adhesive .st0{fill:#2c8af8}" at bounding box center [165, 292] width 117 height 24
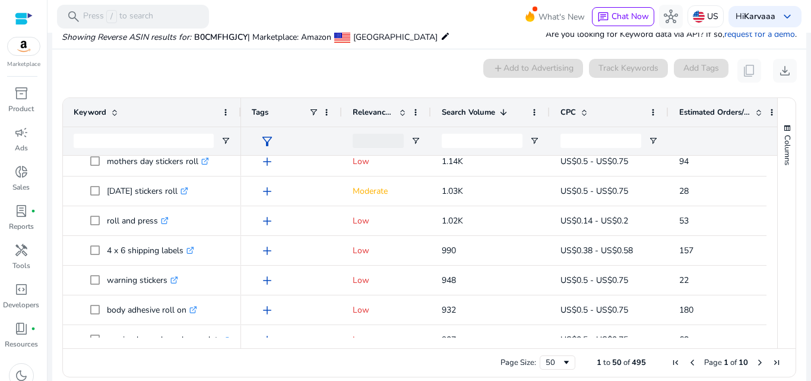
scroll to position [518, 0]
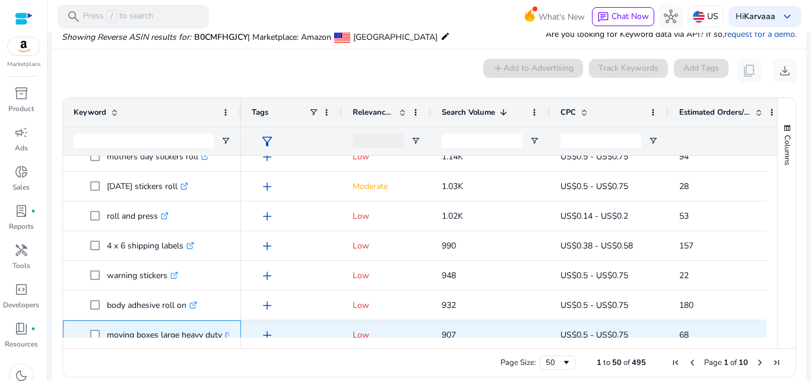
click at [170, 335] on p "moving boxes large heavy duty .st0{fill:#2c8af8}" at bounding box center [170, 334] width 126 height 24
